Goal: Understand process/instructions

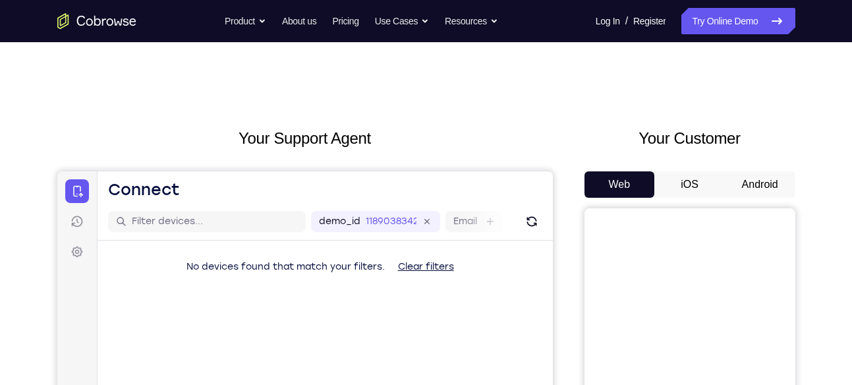
click at [750, 182] on button "Android" at bounding box center [760, 184] width 71 height 26
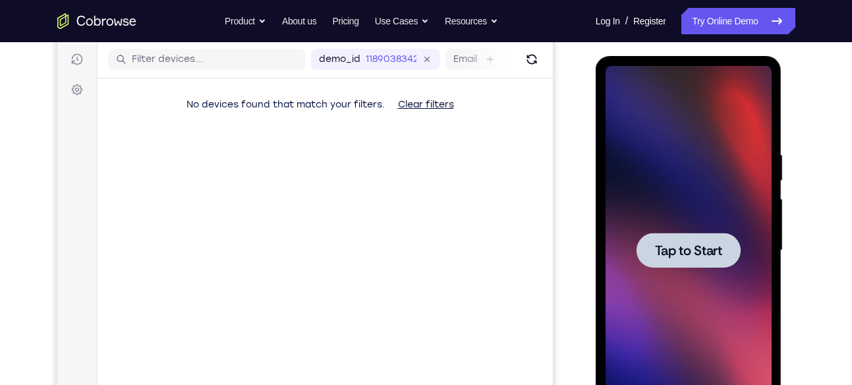
click at [719, 249] on span "Tap to Start" at bounding box center [688, 250] width 67 height 13
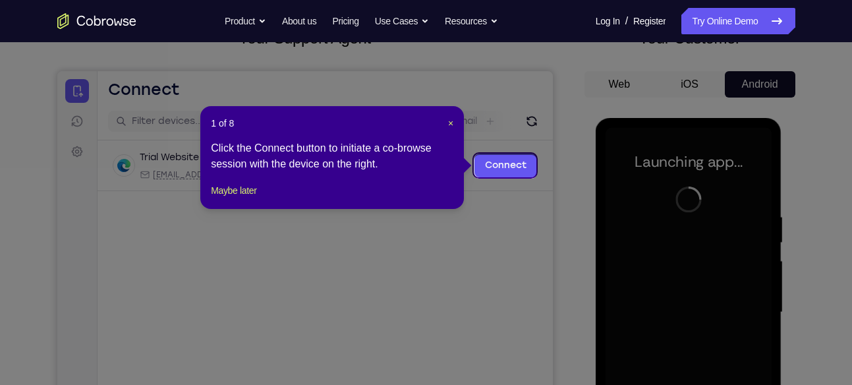
scroll to position [98, 0]
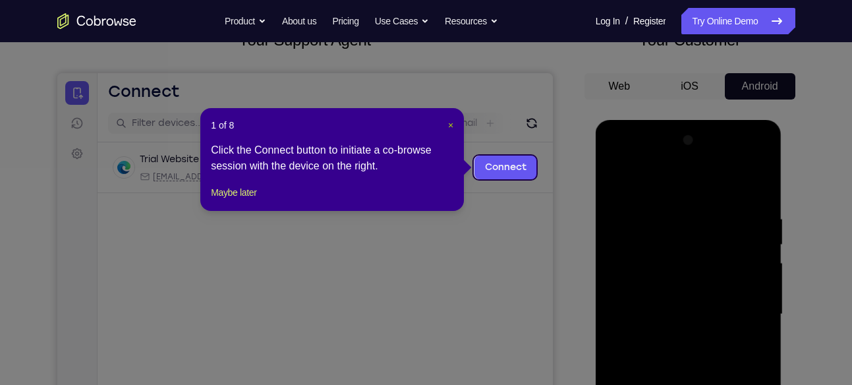
click at [448, 122] on span "×" at bounding box center [450, 125] width 5 height 11
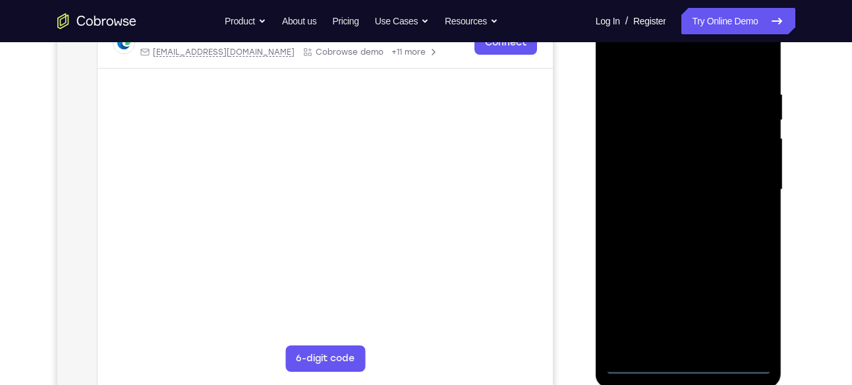
scroll to position [272, 0]
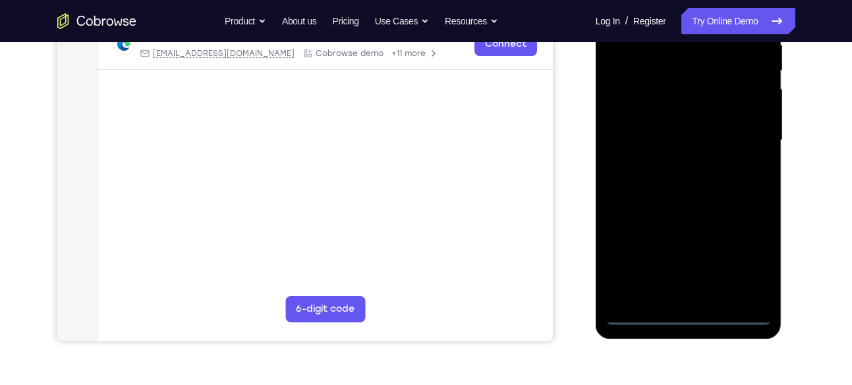
click at [690, 309] on div at bounding box center [689, 140] width 166 height 369
click at [689, 313] on div at bounding box center [689, 140] width 166 height 369
click at [747, 268] on div at bounding box center [689, 140] width 166 height 369
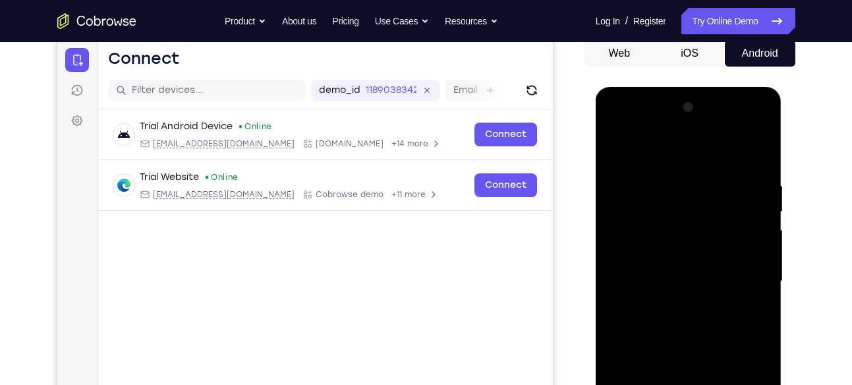
scroll to position [115, 0]
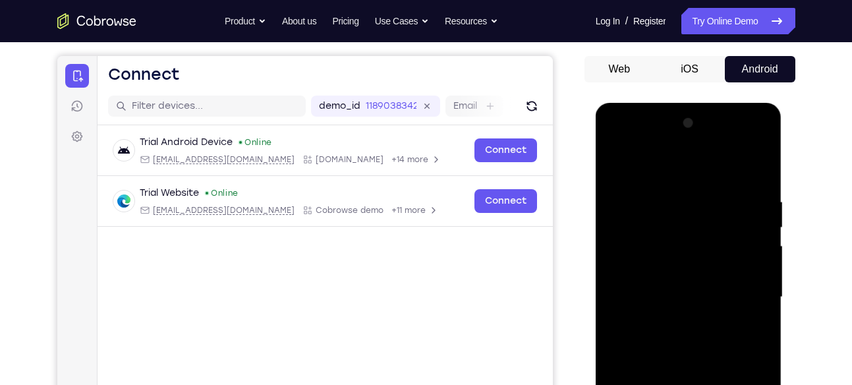
click at [695, 175] on div at bounding box center [689, 297] width 166 height 369
click at [747, 297] on div at bounding box center [689, 297] width 166 height 369
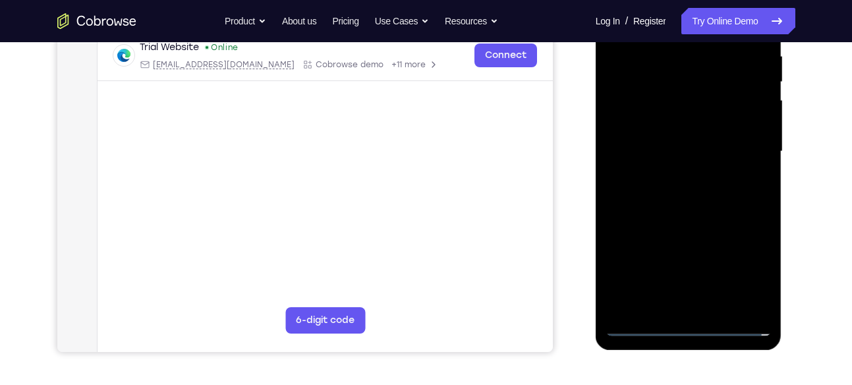
scroll to position [265, 0]
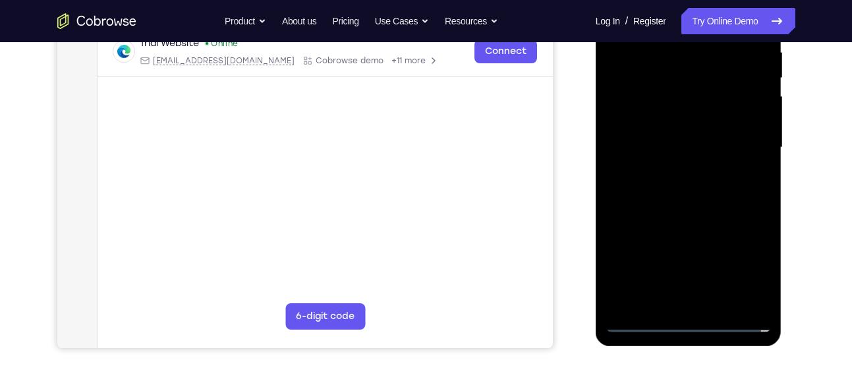
click at [705, 299] on div at bounding box center [689, 147] width 166 height 369
click at [644, 130] on div at bounding box center [689, 147] width 166 height 369
click at [753, 125] on div at bounding box center [689, 147] width 166 height 369
click at [737, 140] on div at bounding box center [689, 147] width 166 height 369
click at [660, 190] on div at bounding box center [689, 147] width 166 height 369
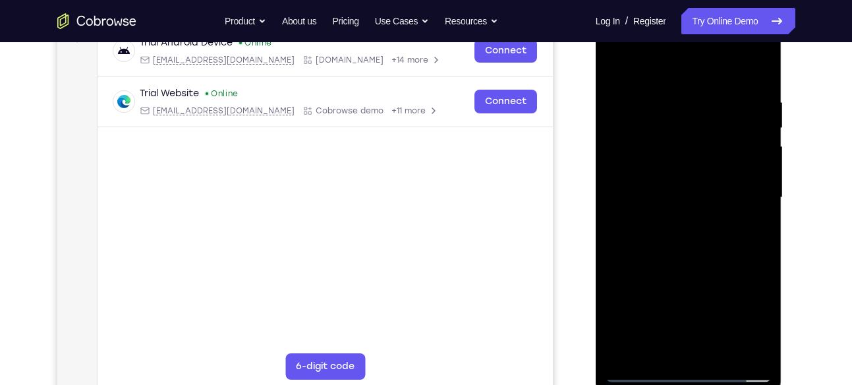
scroll to position [214, 0]
click at [687, 249] on div at bounding box center [689, 198] width 166 height 369
click at [721, 351] on div at bounding box center [689, 198] width 166 height 369
click at [697, 266] on div at bounding box center [689, 198] width 166 height 369
click at [695, 196] on div at bounding box center [689, 198] width 166 height 369
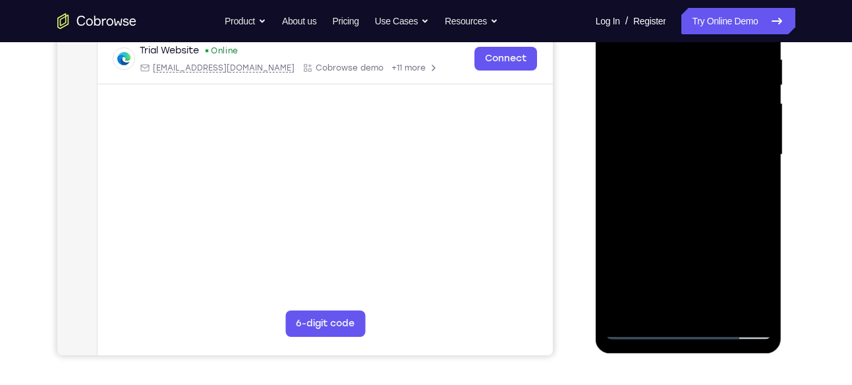
scroll to position [260, 0]
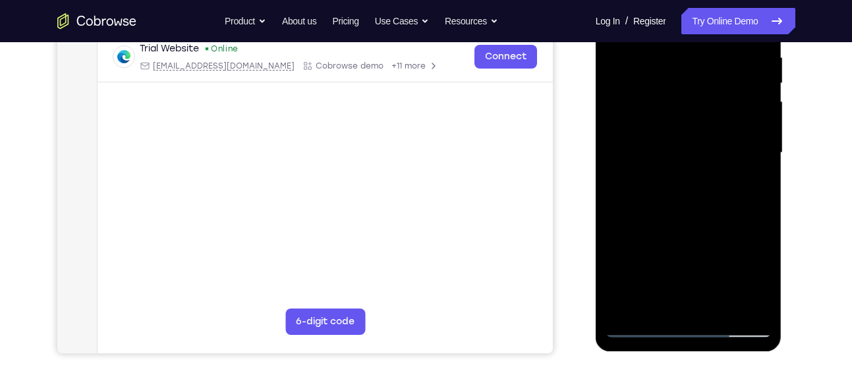
click at [653, 304] on div at bounding box center [689, 152] width 166 height 369
click at [679, 200] on div at bounding box center [689, 152] width 166 height 369
click at [640, 152] on div at bounding box center [689, 152] width 166 height 369
click at [692, 86] on div at bounding box center [689, 152] width 166 height 369
click at [750, 187] on div at bounding box center [689, 152] width 166 height 369
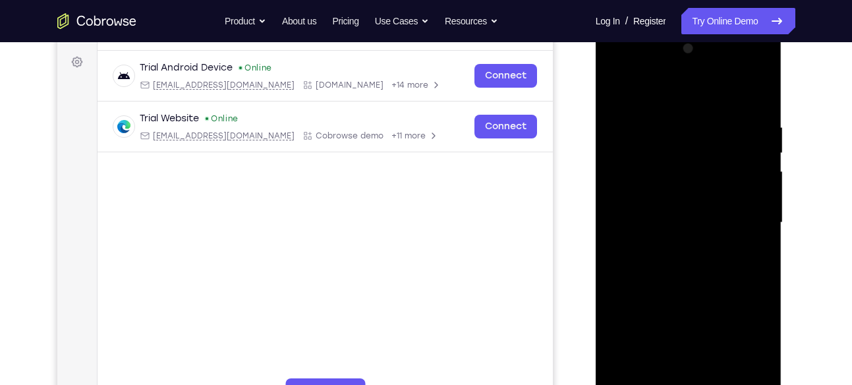
scroll to position [188, 0]
click at [618, 91] on div at bounding box center [689, 224] width 166 height 369
click at [618, 92] on div at bounding box center [689, 224] width 166 height 369
click at [667, 115] on div at bounding box center [689, 224] width 166 height 369
click at [556, 162] on div "Your Support Agent Your Customer Web iOS Android" at bounding box center [426, 181] width 738 height 487
